Goal: Find specific page/section: Find specific page/section

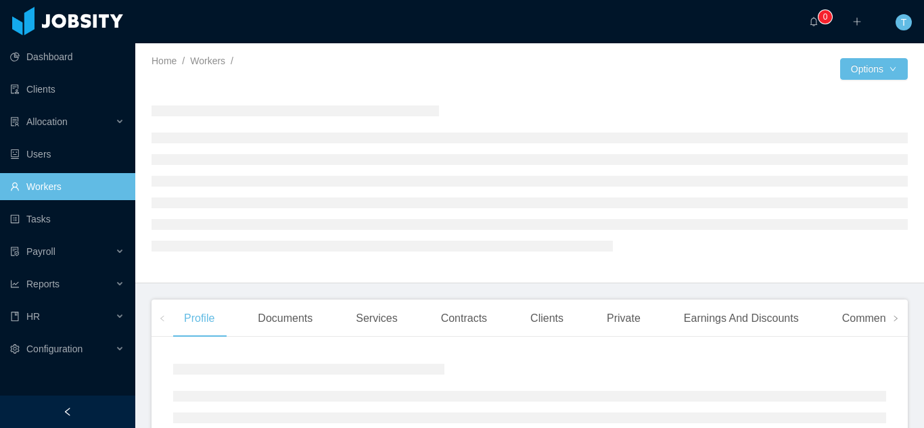
drag, startPoint x: 0, startPoint y: 0, endPoint x: 116, endPoint y: 172, distance: 207.2
click at [46, 195] on link "Workers" at bounding box center [67, 186] width 114 height 27
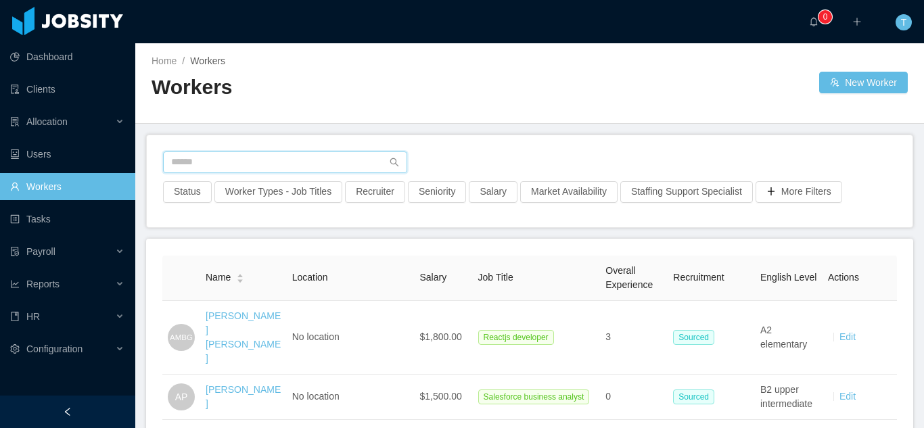
click at [235, 160] on input "text" at bounding box center [285, 163] width 244 height 22
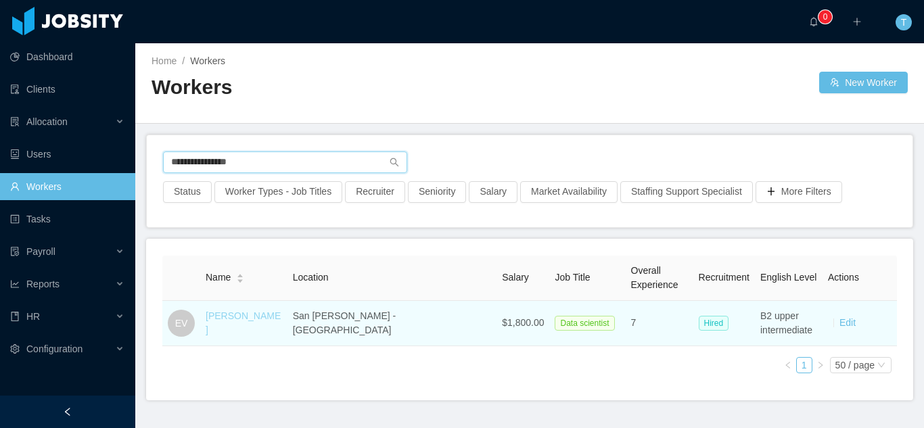
type input "**********"
click at [263, 327] on link "[PERSON_NAME]" at bounding box center [243, 323] width 75 height 25
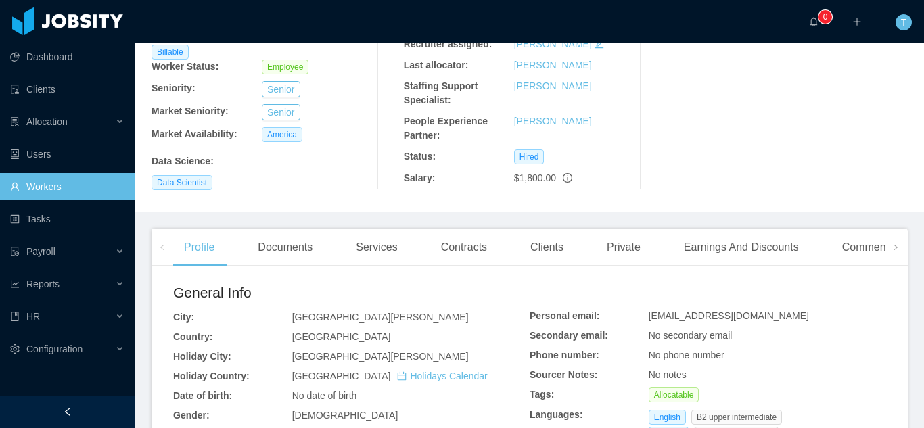
scroll to position [185, 0]
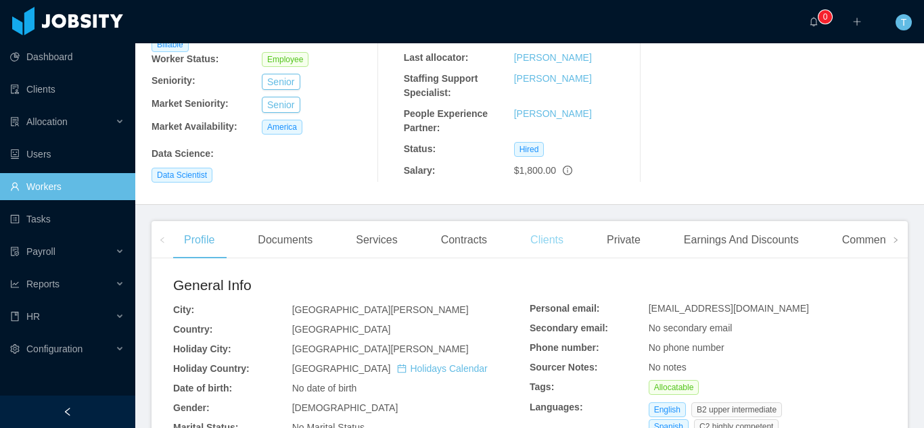
click at [548, 234] on div "Clients" at bounding box center [547, 240] width 55 height 38
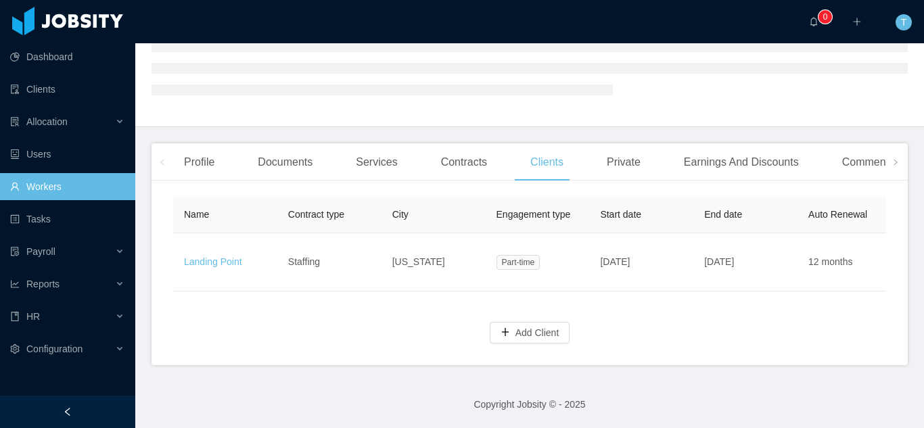
scroll to position [185, 0]
